Goal: Task Accomplishment & Management: Use online tool/utility

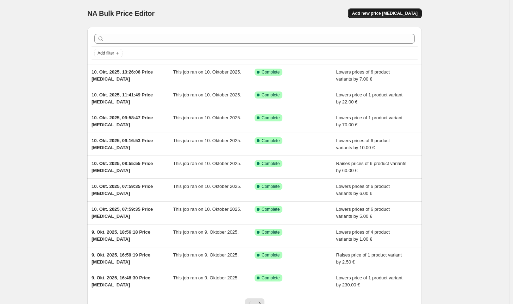
click at [379, 8] on button "Add new price [MEDICAL_DATA]" at bounding box center [385, 13] width 74 height 10
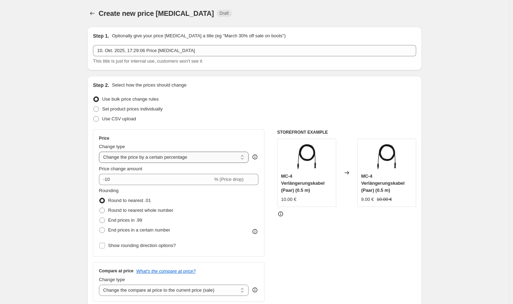
click at [160, 161] on select "Change the price to a certain amount Change the price by a certain amount Chang…" at bounding box center [174, 157] width 150 height 11
select select "by"
click at [100, 152] on select "Change the price to a certain amount Change the price by a certain amount Chang…" at bounding box center [174, 157] width 150 height 11
type input "-10.00"
click at [145, 212] on span "Round to nearest whole number" at bounding box center [140, 210] width 65 height 5
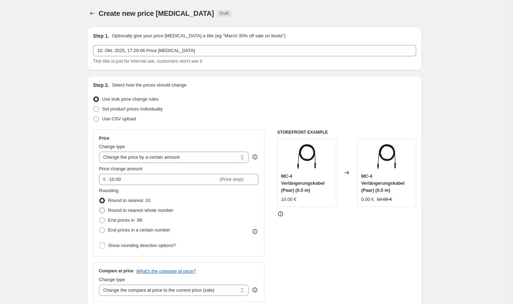
click at [100, 208] on input "Round to nearest whole number" at bounding box center [99, 208] width 0 height 0
radio input "true"
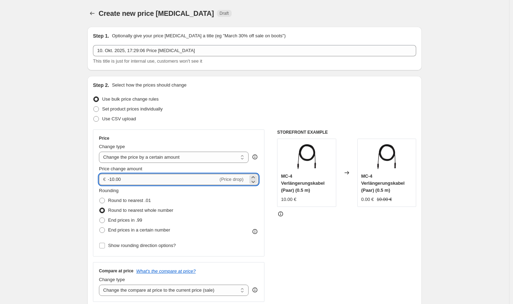
drag, startPoint x: 145, startPoint y: 182, endPoint x: 124, endPoint y: 181, distance: 20.4
click at [124, 181] on input "-10.00" at bounding box center [163, 179] width 110 height 11
click at [208, 294] on select "Change the compare at price to the current price (sale) Change the compare at p…" at bounding box center [174, 290] width 150 height 11
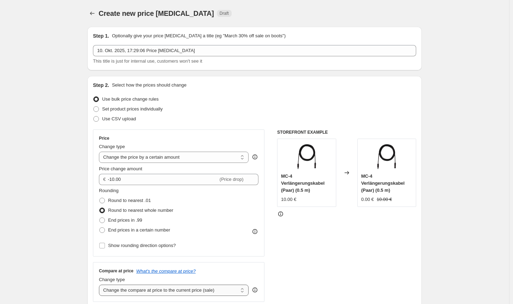
select select "no_change"
click at [100, 285] on select "Change the compare at price to the current price (sale) Change the compare at p…" at bounding box center [174, 290] width 150 height 11
click at [307, 265] on div "STOREFRONT EXAMPLE MC-4 Verlängerungskabel (Paar) (0.5 m) 10.00 € Changed to MC…" at bounding box center [346, 216] width 139 height 172
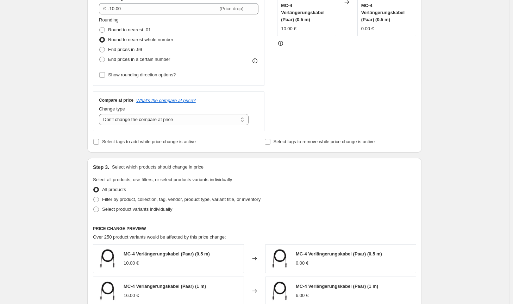
scroll to position [176, 0]
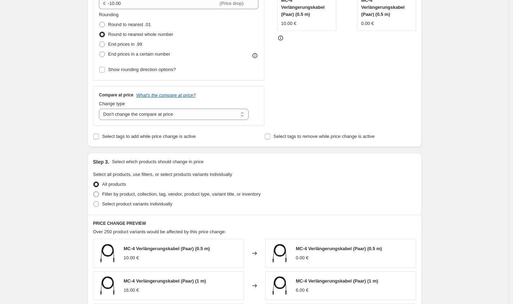
click at [227, 195] on span "Filter by product, collection, tag, vendor, product type, variant title, or inv…" at bounding box center [181, 193] width 158 height 5
click at [94, 192] on input "Filter by product, collection, tag, vendor, product type, variant title, or inv…" at bounding box center [93, 191] width 0 height 0
radio input "true"
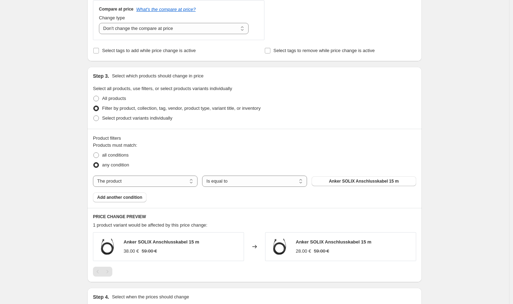
scroll to position [282, 0]
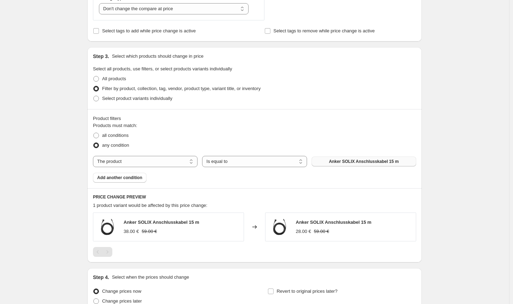
click at [363, 162] on span "Anker SOLIX Anschlusskabel 15 m" at bounding box center [364, 162] width 70 height 6
click at [341, 166] on button "Anker SOLIX Anschlusskabel 15 m" at bounding box center [363, 162] width 105 height 10
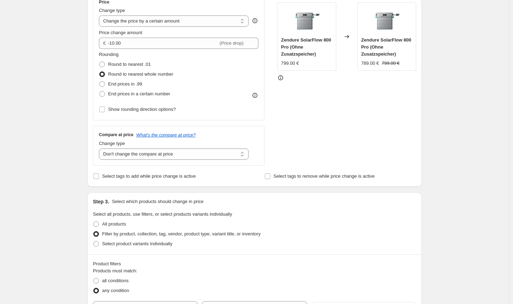
scroll to position [70, 0]
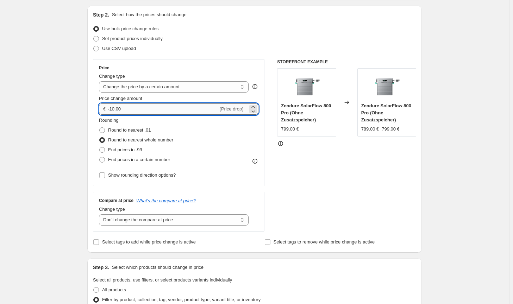
click at [112, 107] on input "-10.00" at bounding box center [163, 108] width 110 height 11
click at [115, 108] on input "-20.00" at bounding box center [163, 108] width 110 height 11
click at [350, 191] on div "STOREFRONT EXAMPLE Zendure SolarFlow 800 Pro (Ohne Zusatzspeicher) 799.00 € Cha…" at bounding box center [346, 145] width 139 height 172
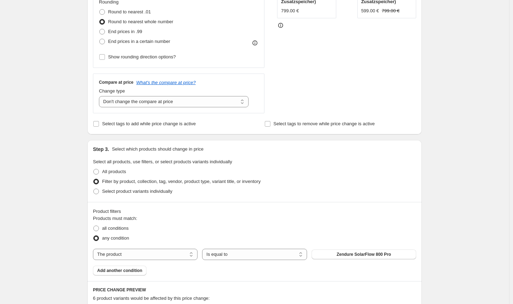
scroll to position [170, 0]
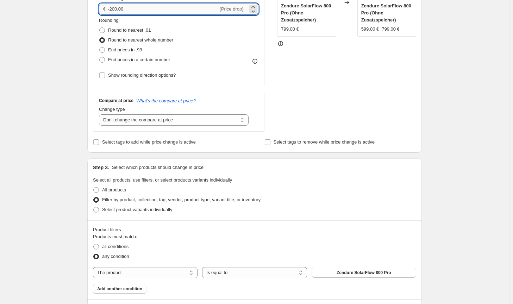
drag, startPoint x: 115, startPoint y: 8, endPoint x: 112, endPoint y: 6, distance: 3.9
click at [112, 6] on input "-200.00" at bounding box center [163, 9] width 110 height 11
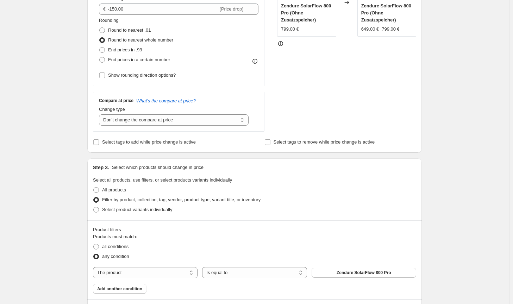
click at [381, 102] on div "STOREFRONT EXAMPLE Zendure SolarFlow 800 Pro (Ohne Zusatzspeicher) 799.00 € Cha…" at bounding box center [346, 45] width 139 height 172
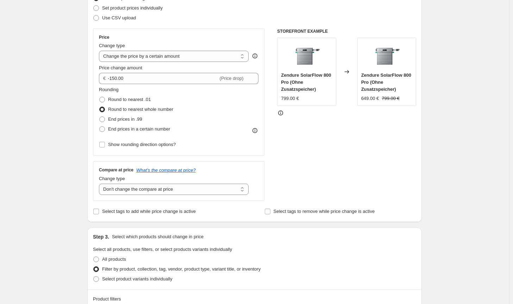
scroll to position [100, 0]
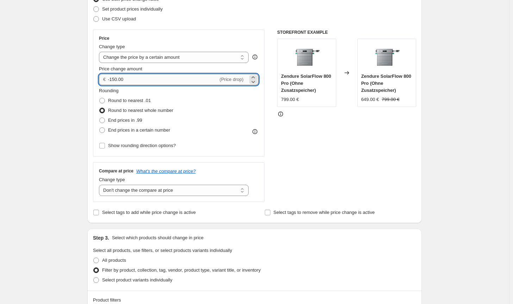
click at [116, 76] on input "-150.00" at bounding box center [163, 79] width 110 height 11
type input "-152.00"
click at [295, 122] on div "STOREFRONT EXAMPLE Zendure SolarFlow 800 Pro (Ohne Zusatzspeicher) 799.00 € Cha…" at bounding box center [346, 116] width 139 height 172
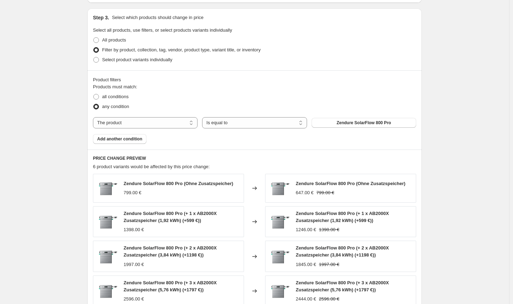
scroll to position [487, 0]
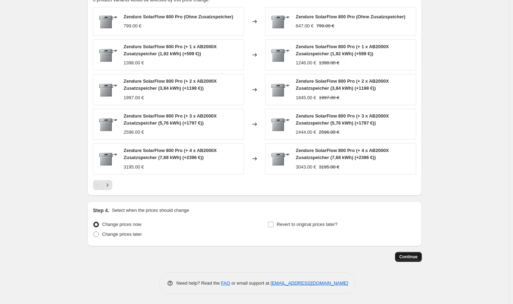
click at [412, 256] on span "Continue" at bounding box center [408, 257] width 18 height 6
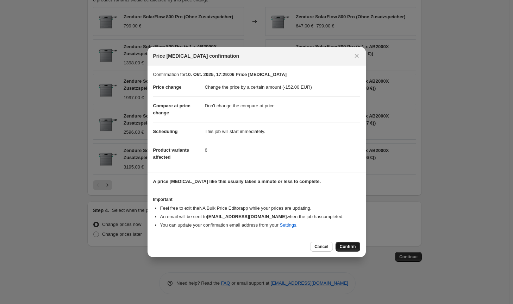
click at [353, 250] on button "Confirm" at bounding box center [347, 247] width 25 height 10
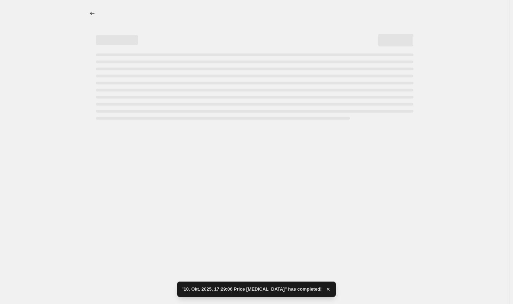
select select "by"
select select "no_change"
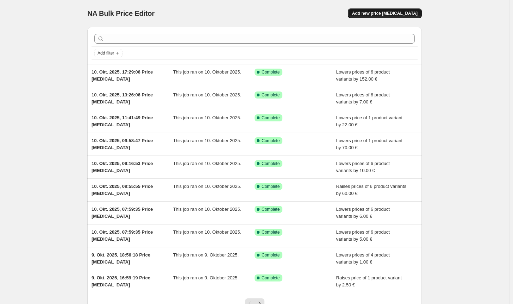
click at [370, 10] on button "Add new price [MEDICAL_DATA]" at bounding box center [385, 13] width 74 height 10
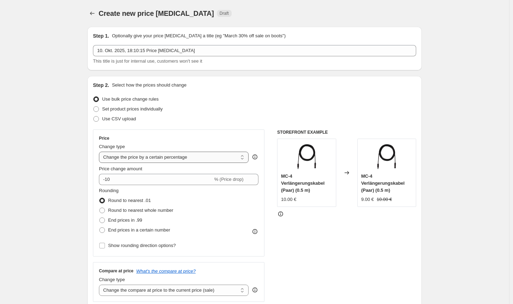
click at [175, 160] on select "Change the price to a certain amount Change the price by a certain amount Chang…" at bounding box center [174, 157] width 150 height 11
select select "by"
click at [100, 152] on select "Change the price to a certain amount Change the price by a certain amount Chang…" at bounding box center [174, 157] width 150 height 11
type input "-10.00"
click at [146, 210] on span "Round to nearest whole number" at bounding box center [140, 210] width 65 height 5
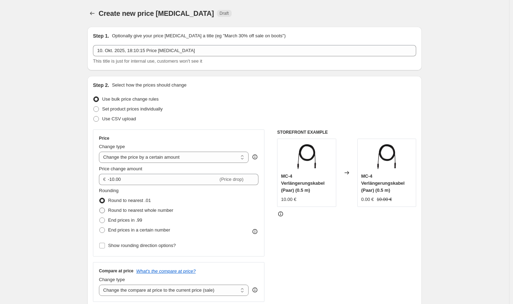
click at [100, 208] on input "Round to nearest whole number" at bounding box center [99, 208] width 0 height 0
radio input "true"
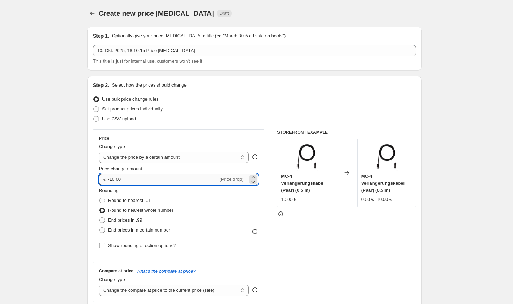
drag, startPoint x: 127, startPoint y: 180, endPoint x: 112, endPoint y: 177, distance: 15.3
click at [112, 177] on input "-10.00" at bounding box center [163, 179] width 110 height 11
type input "-2.00"
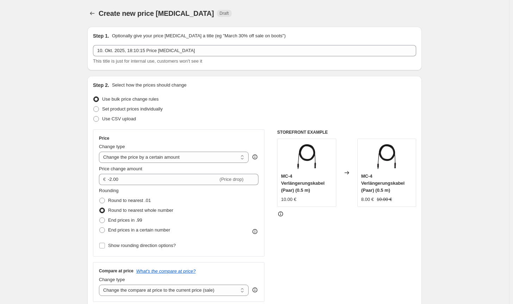
drag, startPoint x: 315, startPoint y: 278, endPoint x: 221, endPoint y: 285, distance: 94.2
click at [315, 278] on div "STOREFRONT EXAMPLE MC-4 Verlängerungskabel (Paar) (0.5 m) 10.00 € Changed to MC…" at bounding box center [346, 216] width 139 height 172
click at [213, 294] on select "Change the compare at price to the current price (sale) Change the compare at p…" at bounding box center [174, 290] width 150 height 11
select select "no_change"
click at [100, 285] on select "Change the compare at price to the current price (sale) Change the compare at p…" at bounding box center [174, 290] width 150 height 11
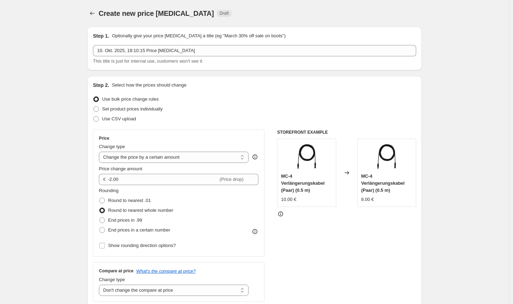
click at [341, 271] on div "STOREFRONT EXAMPLE MC-4 Verlängerungskabel (Paar) (0.5 m) 10.00 € Changed to MC…" at bounding box center [346, 216] width 139 height 172
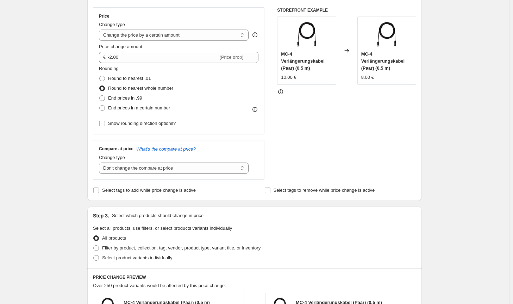
scroll to position [141, 0]
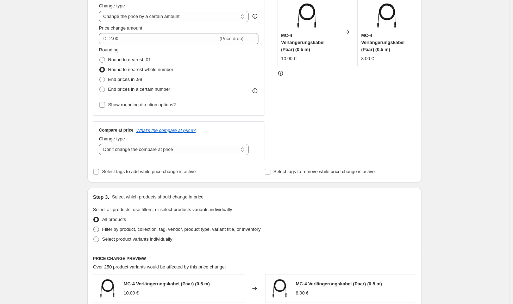
click at [221, 228] on span "Filter by product, collection, tag, vendor, product type, variant title, or inv…" at bounding box center [181, 229] width 158 height 5
click at [94, 227] on input "Filter by product, collection, tag, vendor, product type, variant title, or inv…" at bounding box center [93, 227] width 0 height 0
radio input "true"
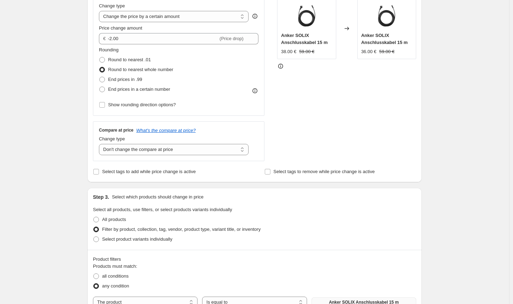
click at [340, 299] on button "Anker SOLIX Anschlusskabel 15 m" at bounding box center [363, 302] width 105 height 10
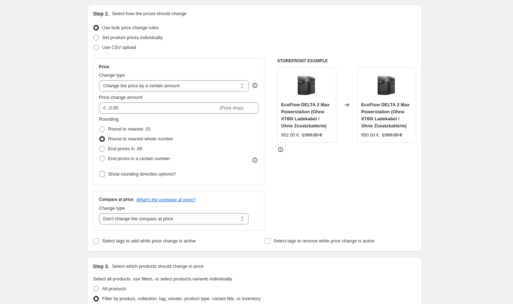
scroll to position [70, 0]
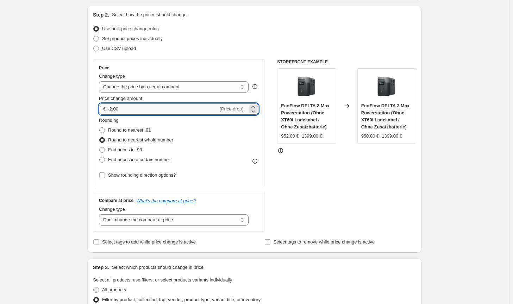
click at [112, 109] on input "-2.00" at bounding box center [163, 108] width 110 height 11
type input "-3.00"
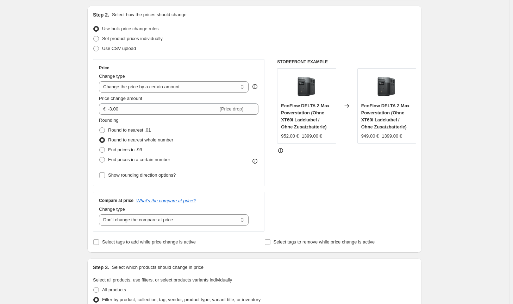
click at [396, 191] on div "STOREFRONT EXAMPLE EcoFlow DELTA 2 Max Powerstation (Ohne XT60i Ladekabel / Ohn…" at bounding box center [346, 145] width 139 height 172
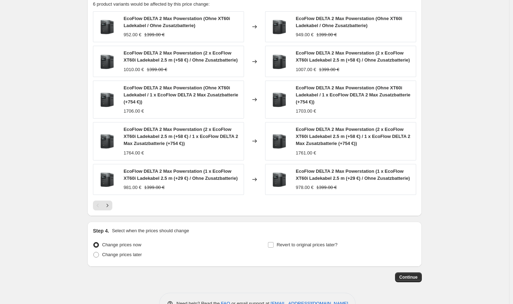
scroll to position [504, 0]
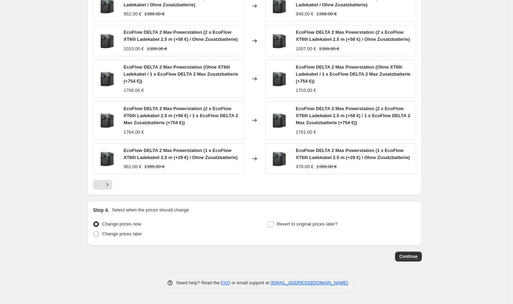
click at [406, 253] on button "Continue" at bounding box center [408, 257] width 27 height 10
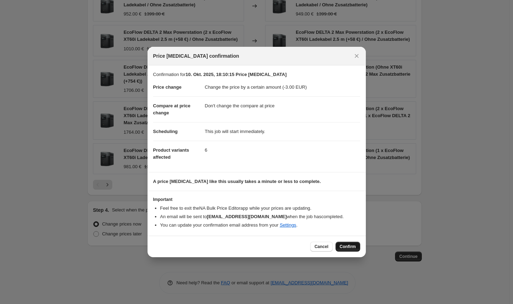
click at [357, 247] on button "Confirm" at bounding box center [347, 247] width 25 height 10
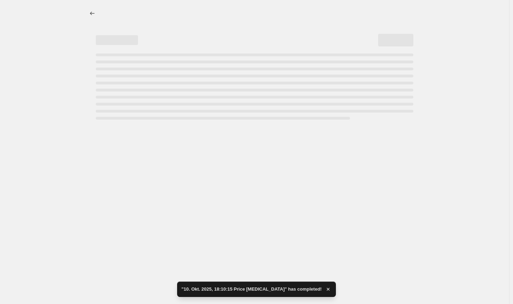
select select "by"
select select "no_change"
